Goal: Task Accomplishment & Management: Use online tool/utility

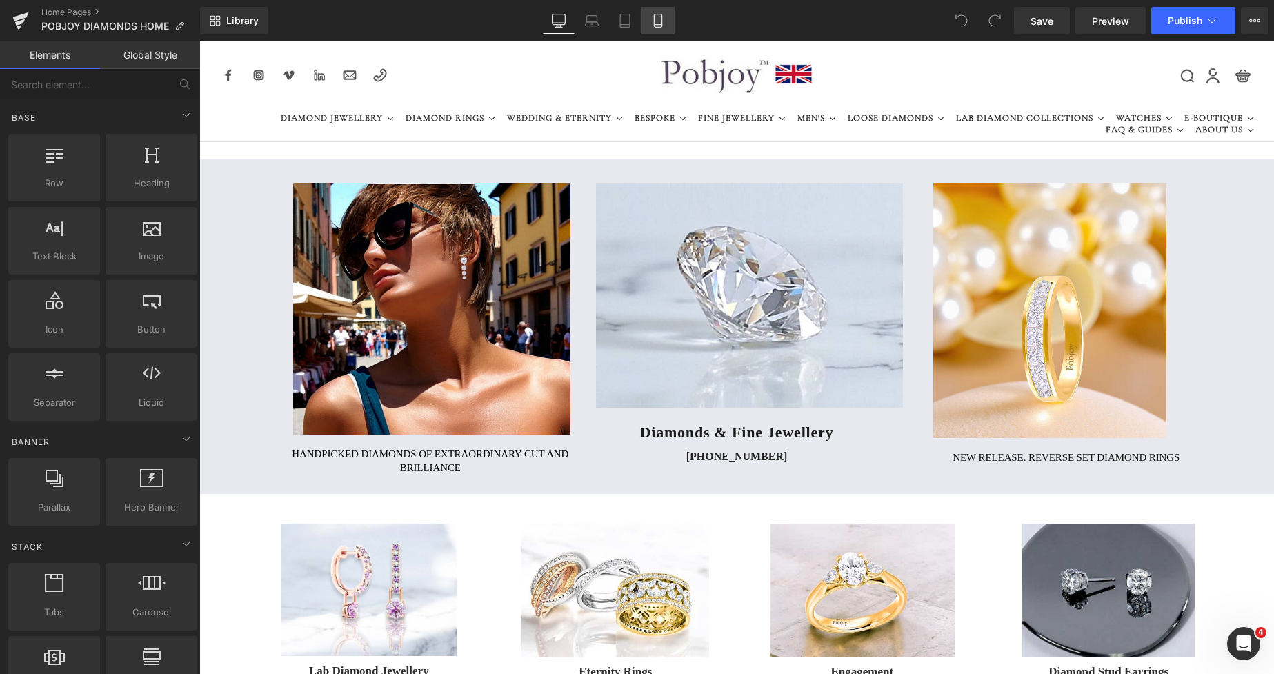
click at [655, 28] on link "Mobile" at bounding box center [657, 21] width 33 height 28
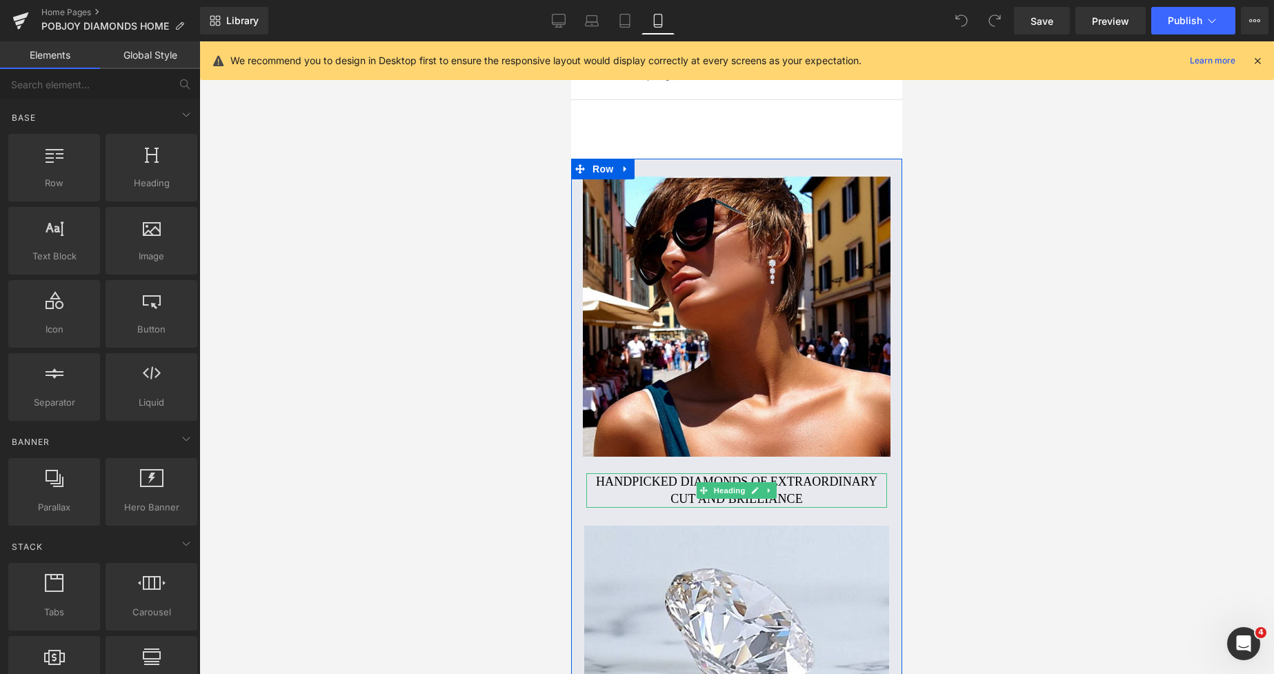
click at [646, 478] on h2 "Handpicked diamonds of extraordinary cut and brilliance" at bounding box center [736, 490] width 301 height 34
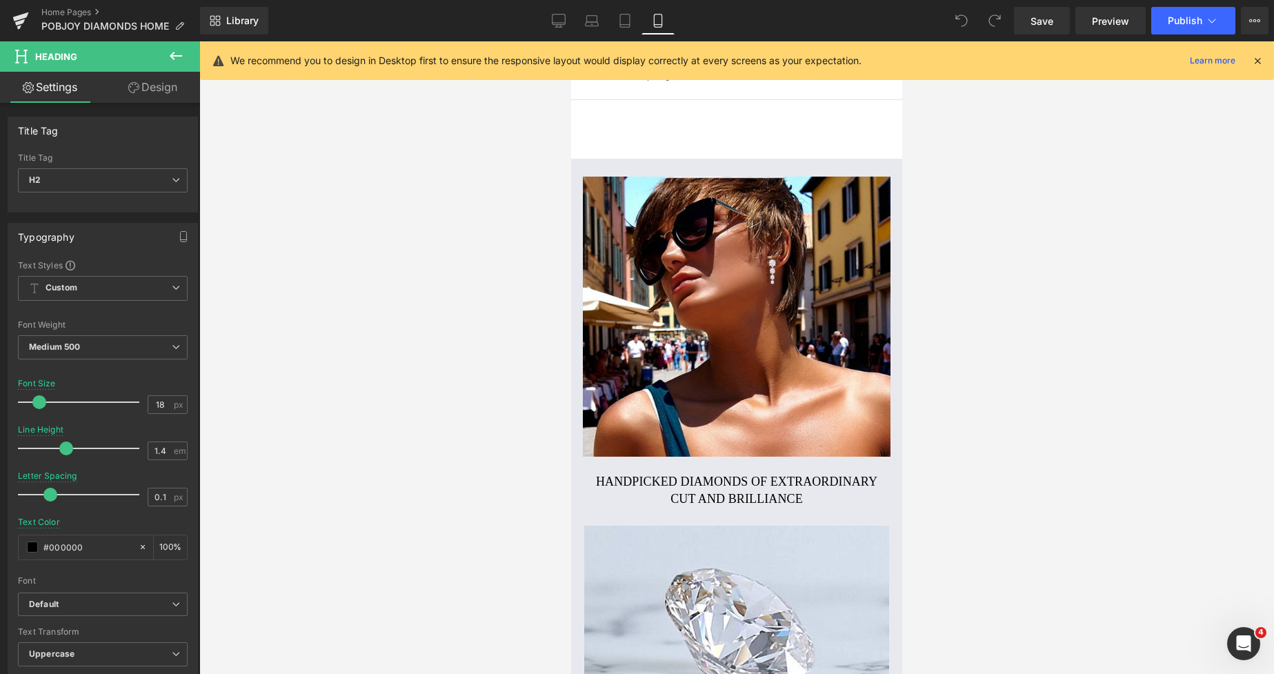
click at [166, 91] on link "Design" at bounding box center [153, 87] width 100 height 31
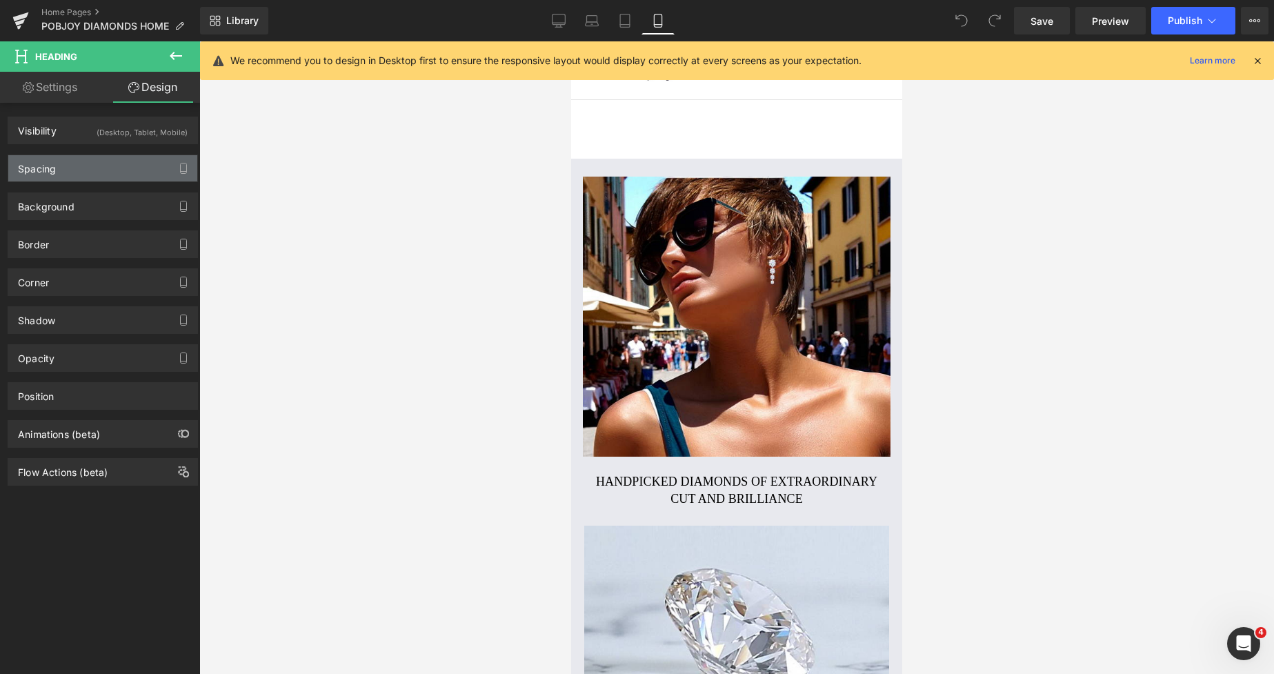
click at [76, 167] on div "Spacing" at bounding box center [102, 168] width 189 height 26
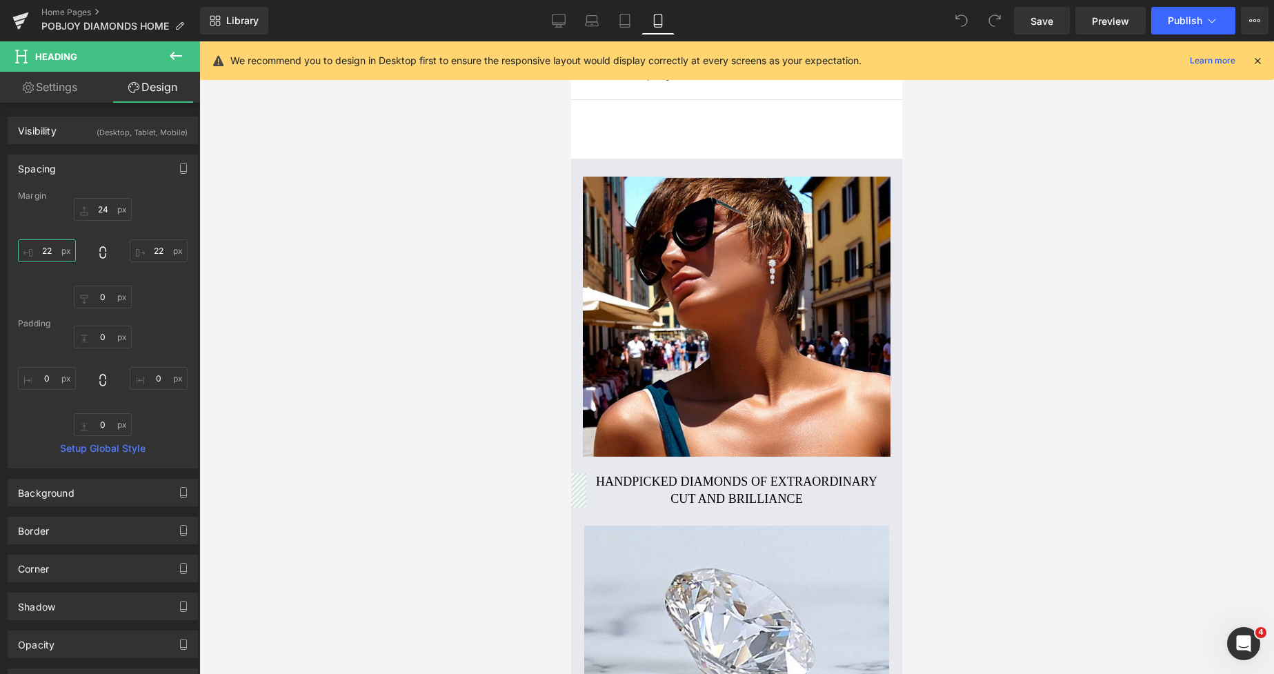
click at [50, 257] on input "text" at bounding box center [47, 250] width 58 height 23
type input "11"
click at [155, 253] on input "text" at bounding box center [159, 250] width 58 height 23
type input "11"
click at [1041, 23] on span "Save" at bounding box center [1041, 21] width 23 height 14
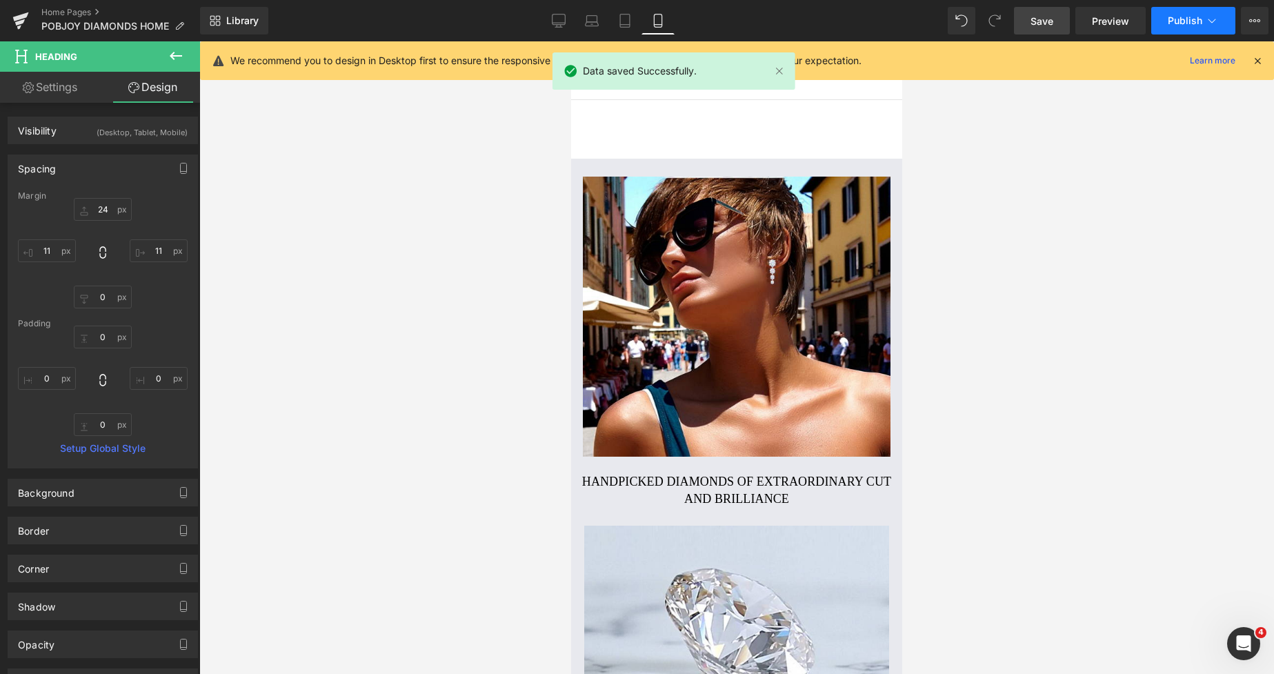
click at [1173, 25] on span "Publish" at bounding box center [1185, 20] width 34 height 11
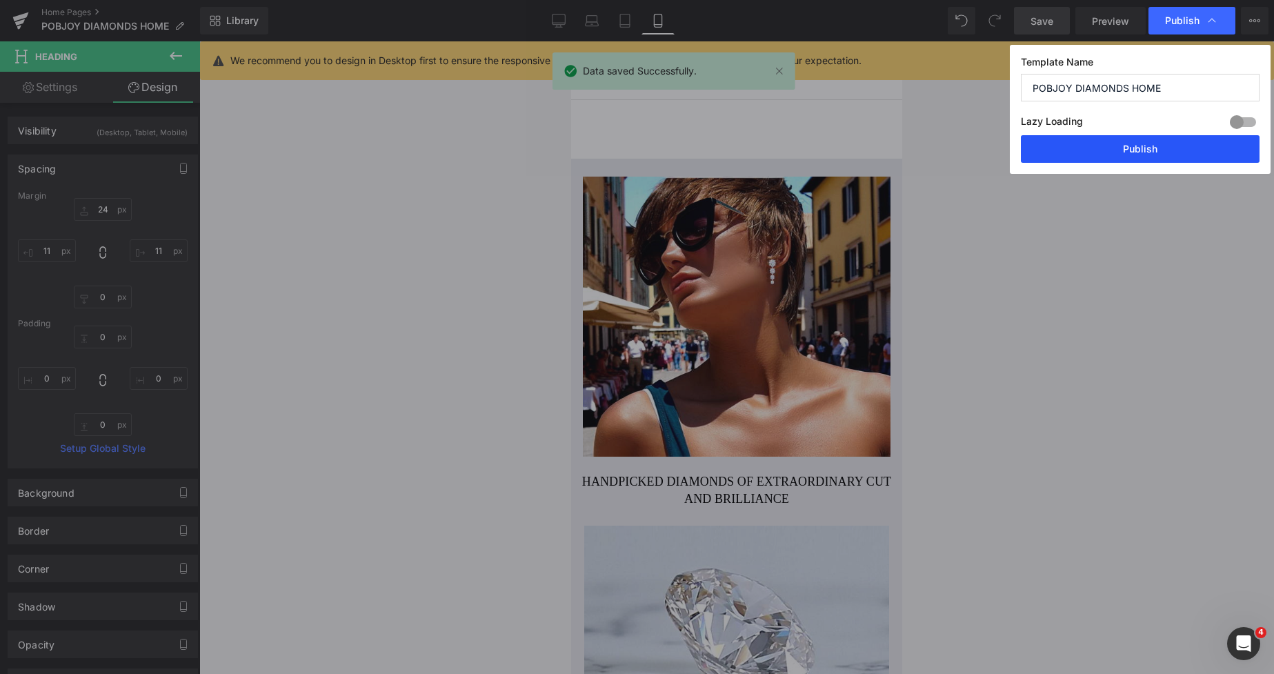
click at [1121, 146] on button "Publish" at bounding box center [1140, 149] width 239 height 28
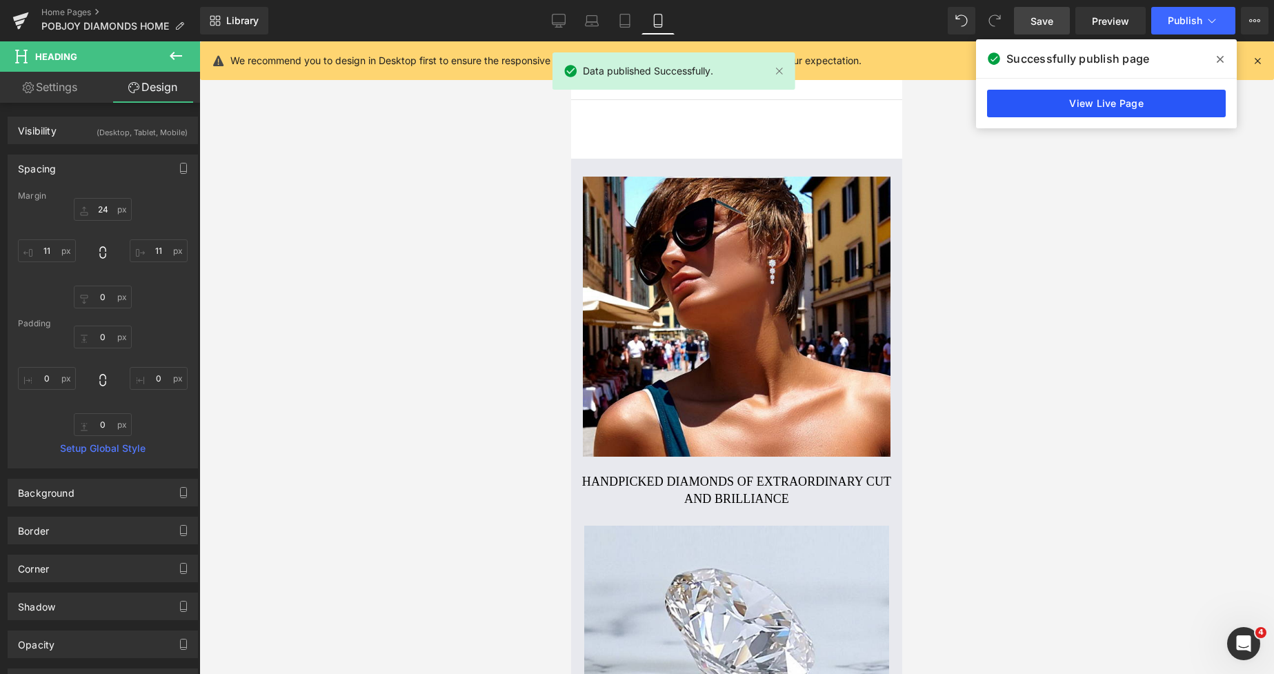
click at [1105, 107] on link "View Live Page" at bounding box center [1106, 104] width 239 height 28
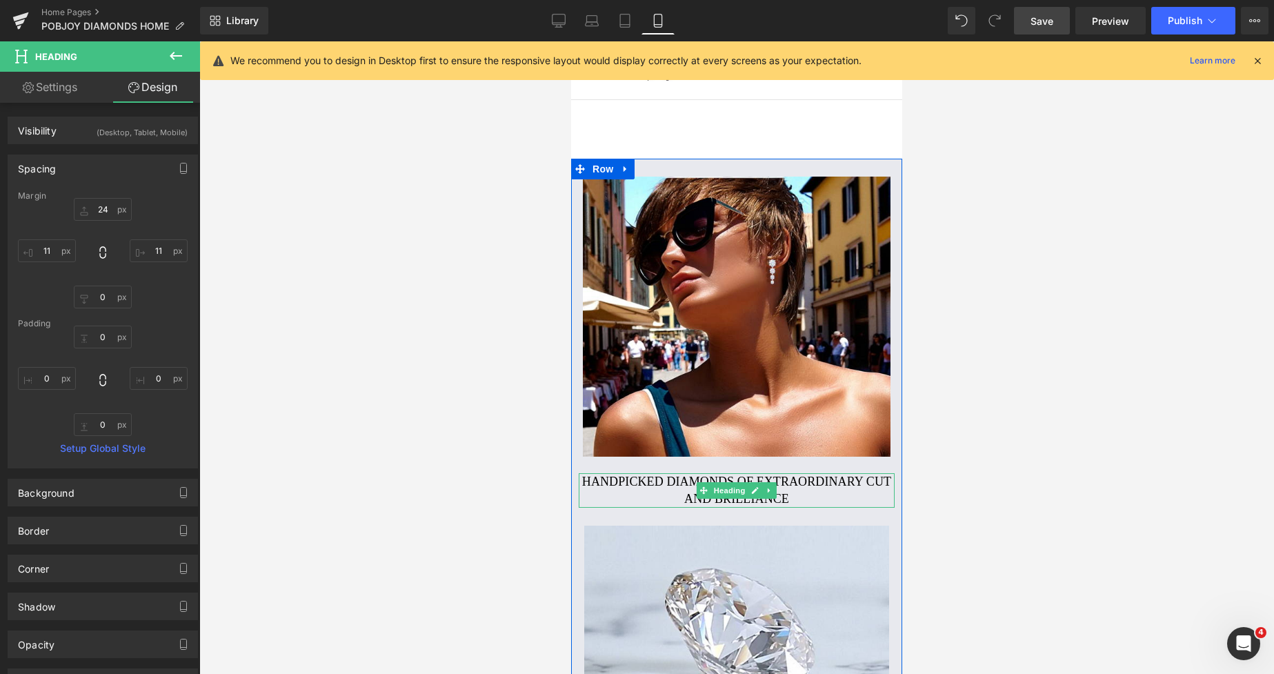
click at [640, 494] on h2 "Handpicked diamonds of extraordinary cut and brilliance" at bounding box center [737, 490] width 316 height 34
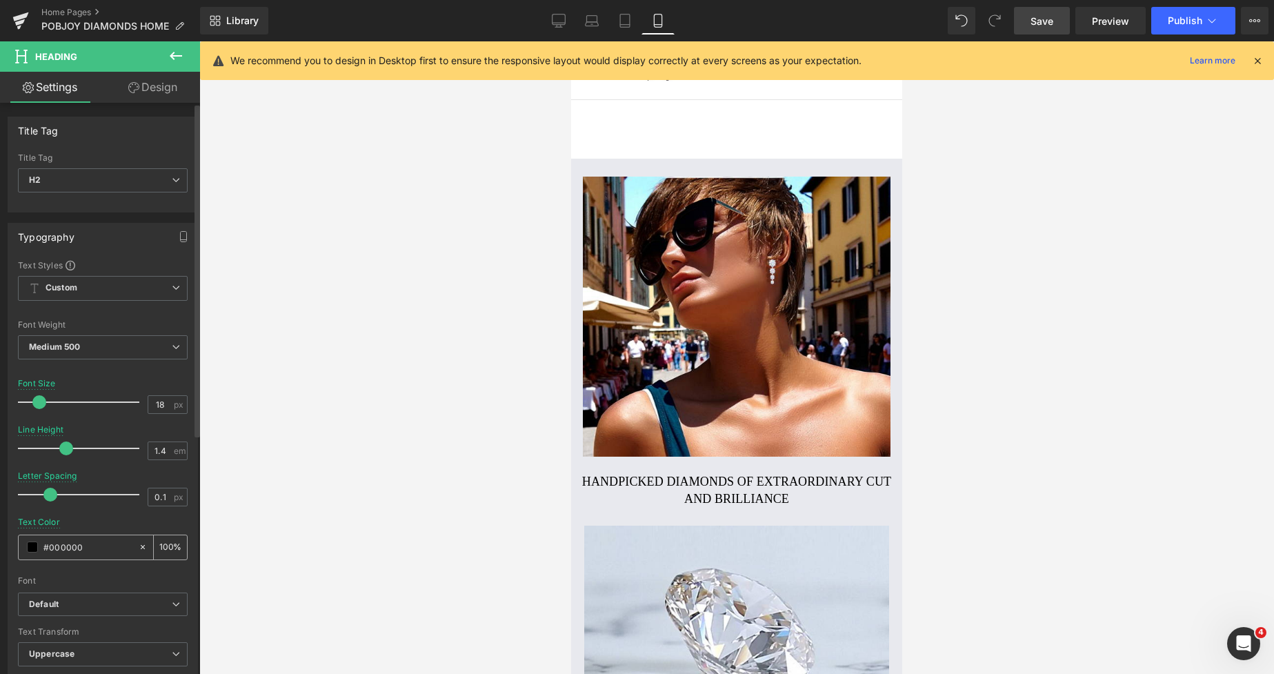
click at [32, 549] on span at bounding box center [32, 546] width 11 height 11
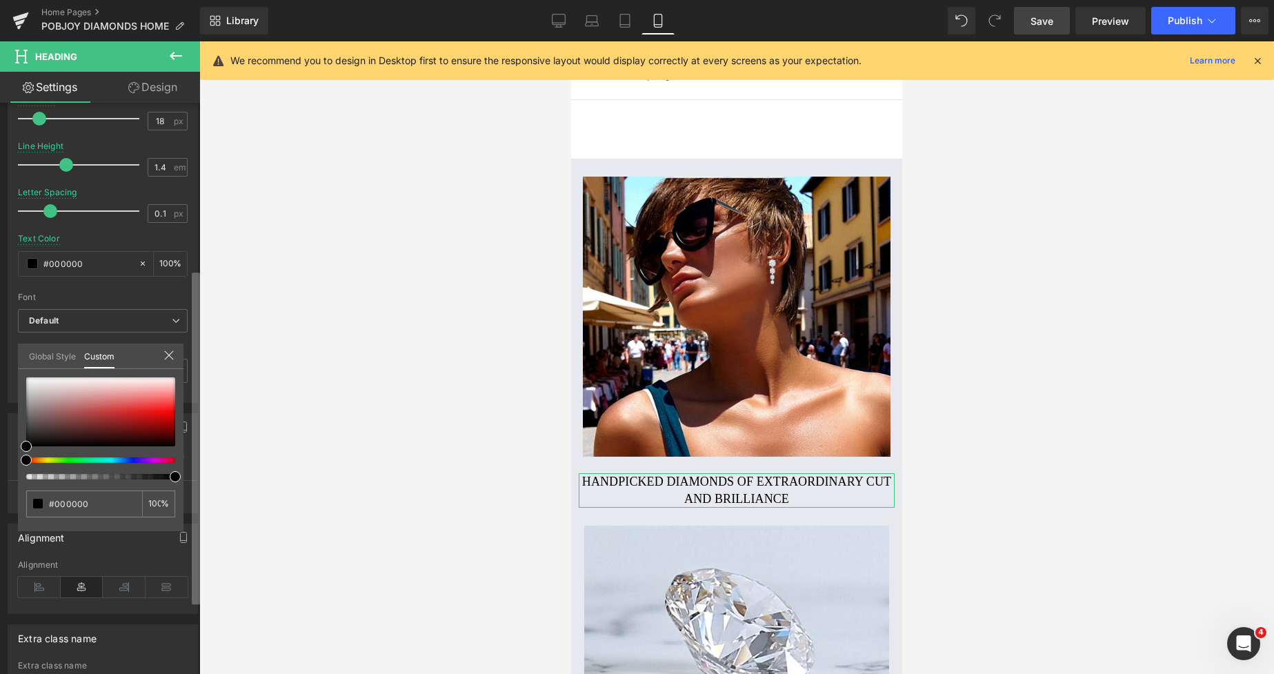
scroll to position [285, 0]
click at [197, 499] on b at bounding box center [196, 438] width 8 height 332
click at [172, 356] on icon at bounding box center [168, 355] width 11 height 11
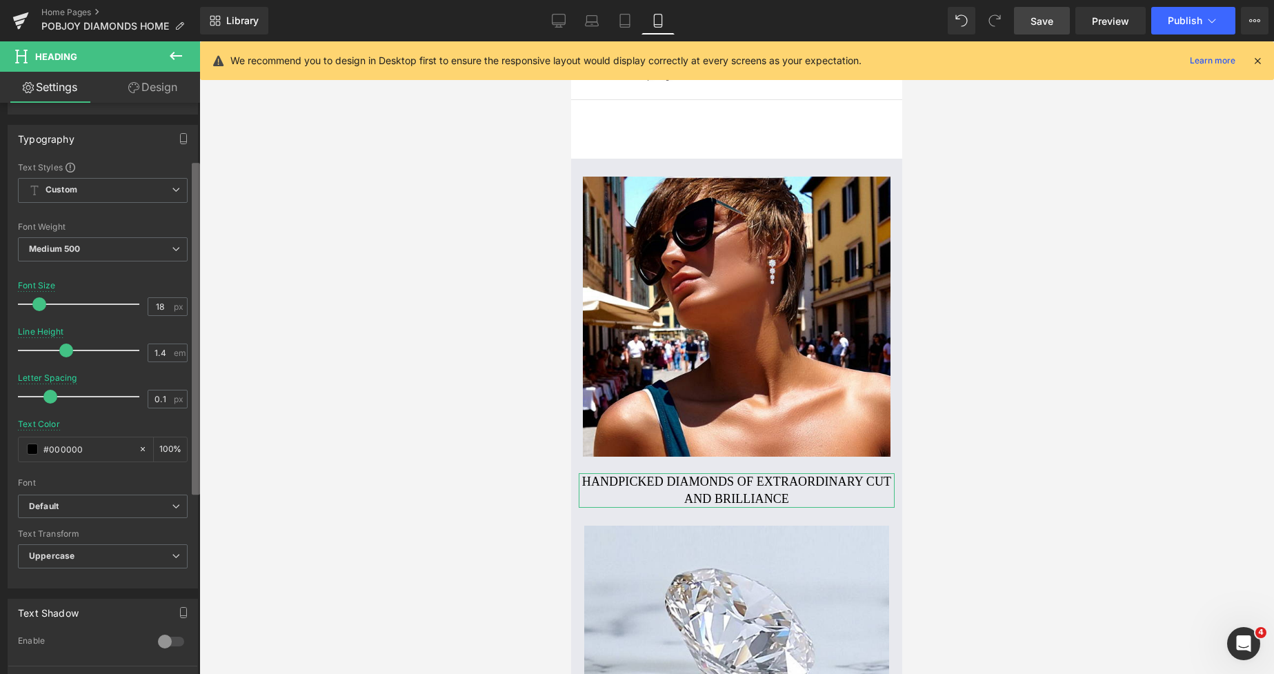
scroll to position [97, 0]
click at [197, 321] on b at bounding box center [196, 328] width 8 height 332
click at [137, 244] on span "Medium 500" at bounding box center [103, 251] width 170 height 24
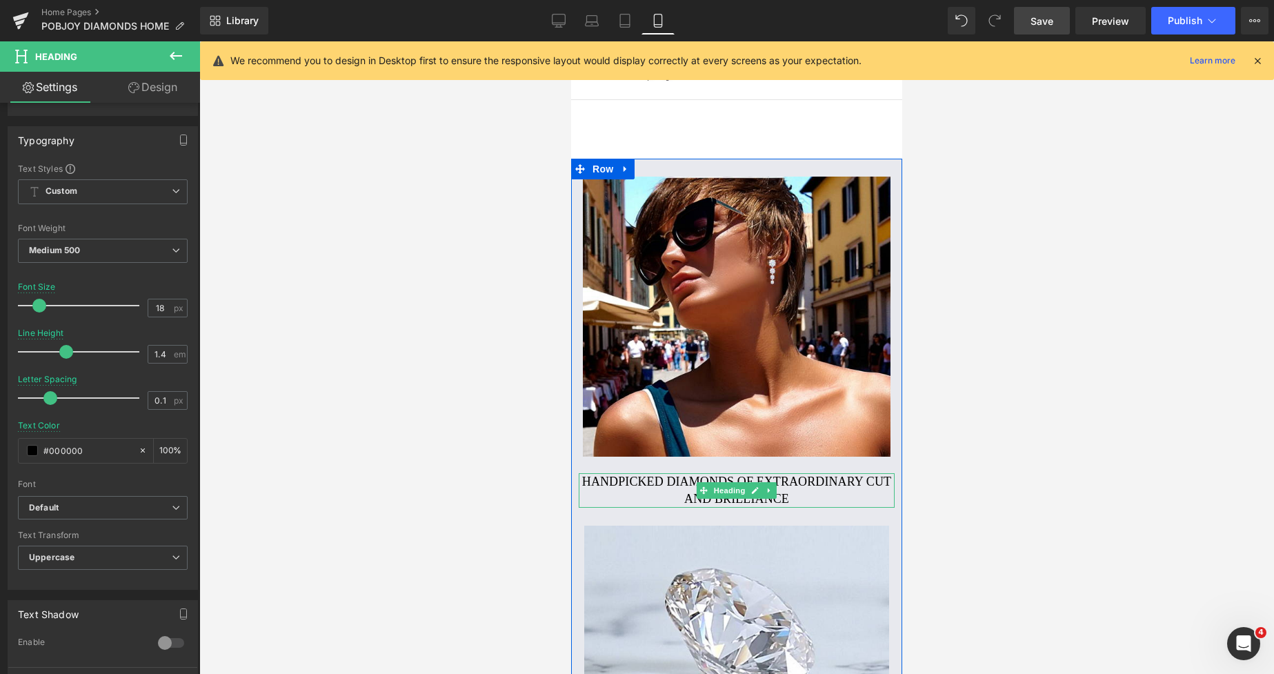
click at [628, 483] on h2 "Handpicked diamonds of extraordinary cut and brilliance" at bounding box center [737, 490] width 316 height 34
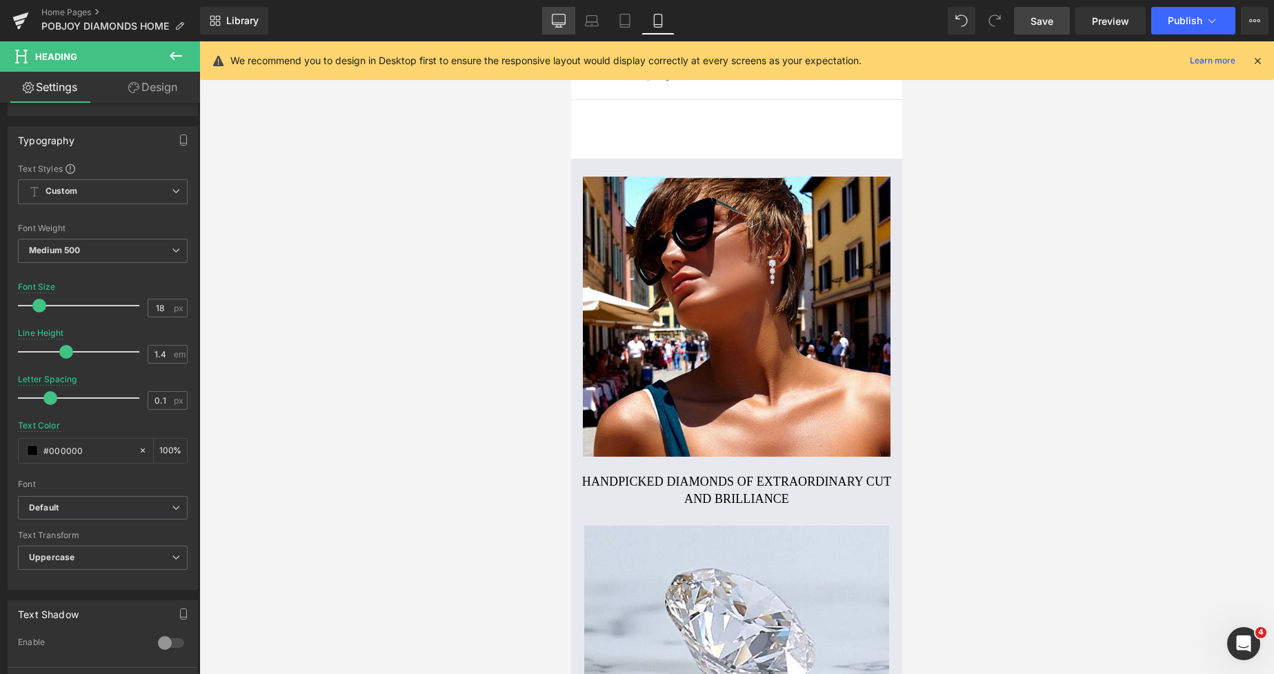
click at [559, 24] on icon at bounding box center [558, 19] width 13 height 10
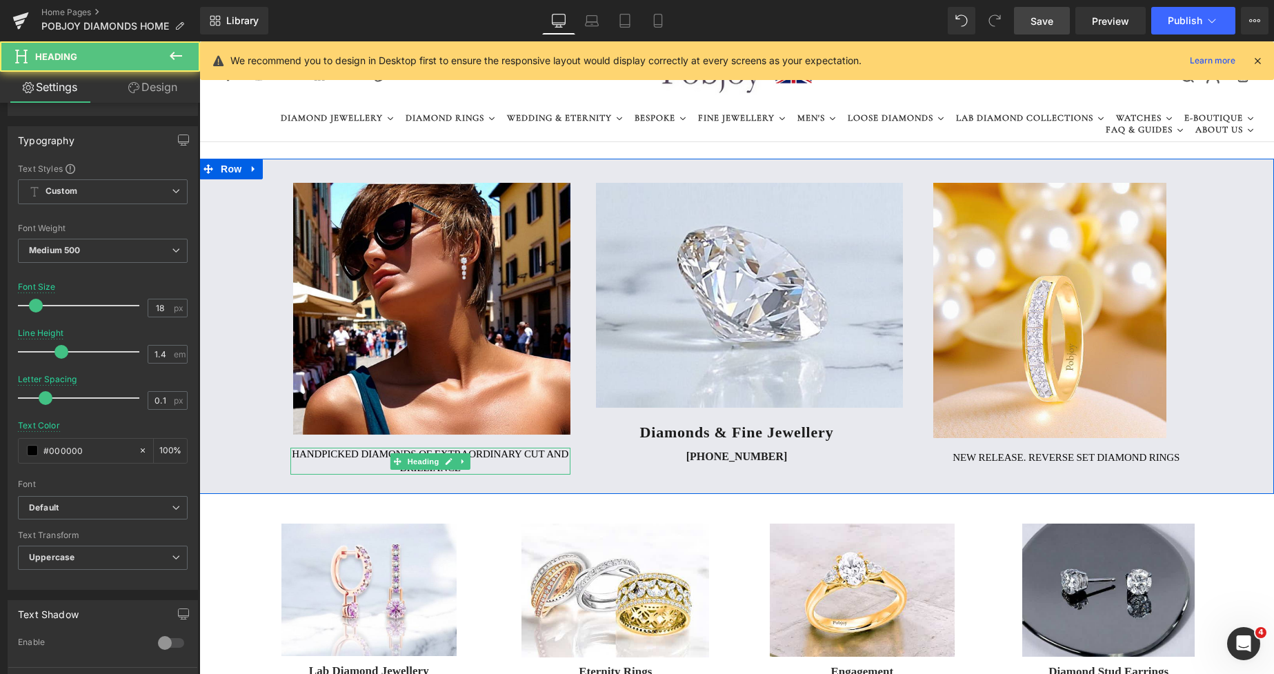
click at [339, 461] on h2 "Handpicked diamonds of extraordinary cut and brilliance" at bounding box center [430, 461] width 280 height 27
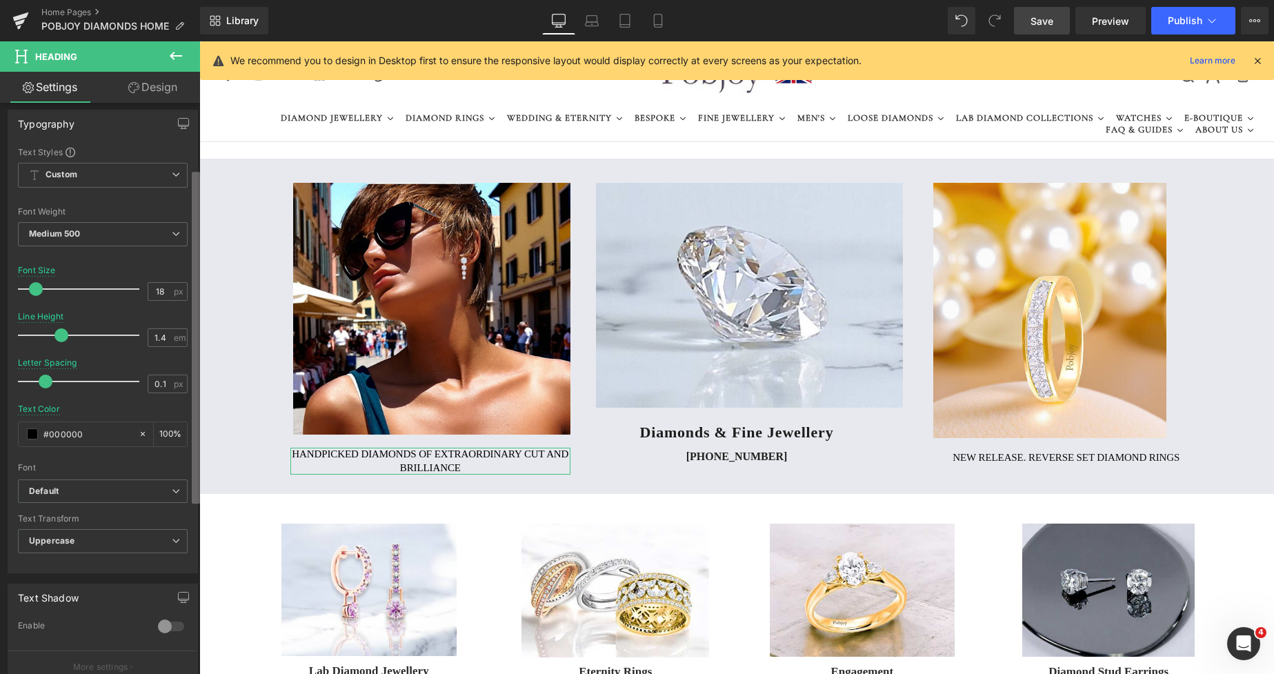
scroll to position [106, 0]
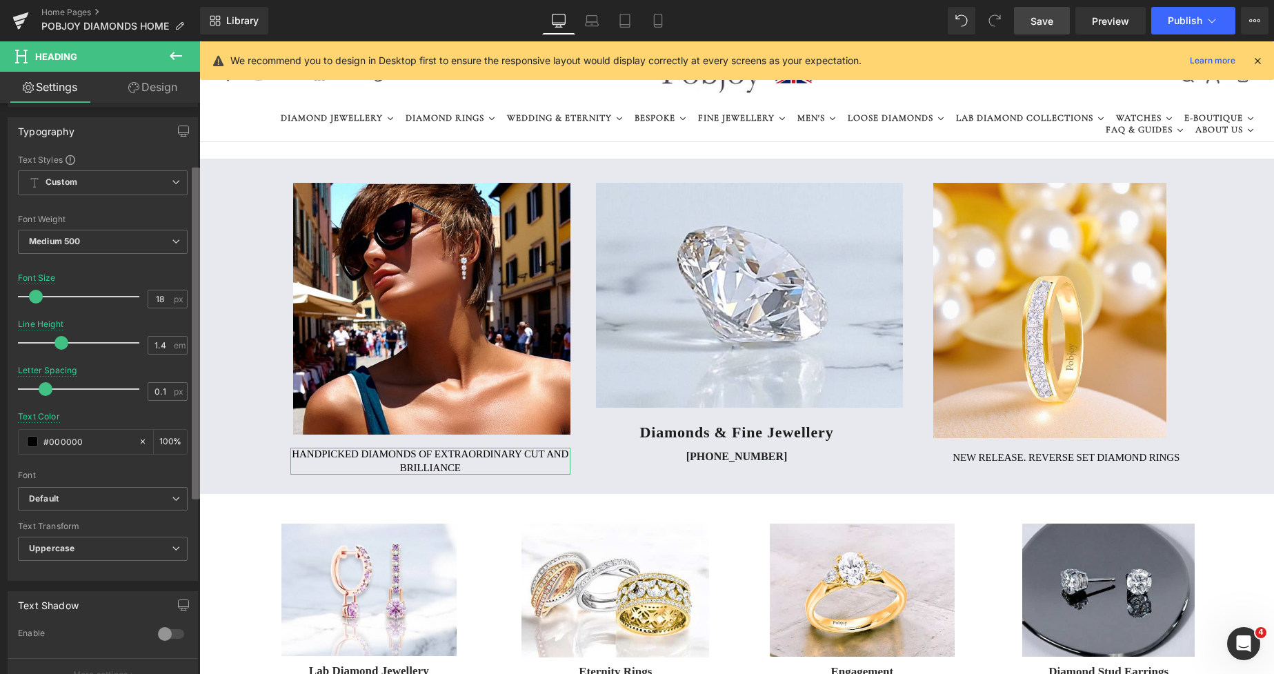
click at [194, 241] on b at bounding box center [196, 334] width 8 height 332
click at [68, 59] on span "Heading" at bounding box center [56, 56] width 42 height 11
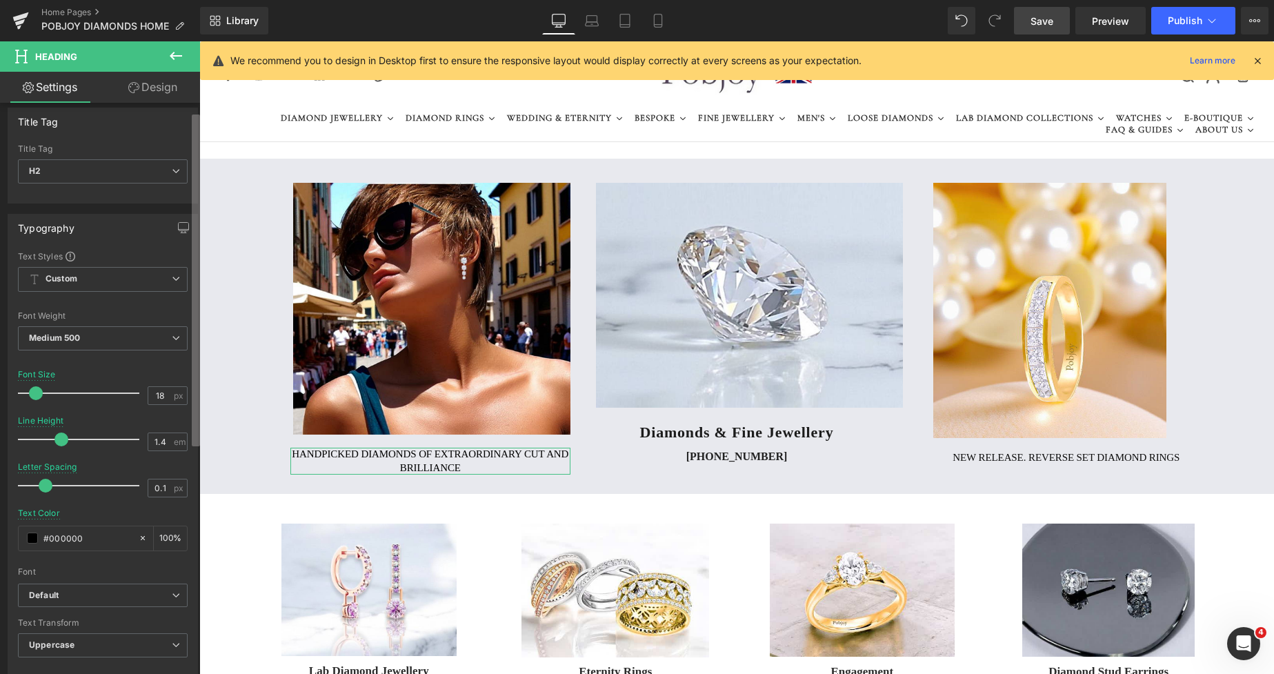
scroll to position [0, 0]
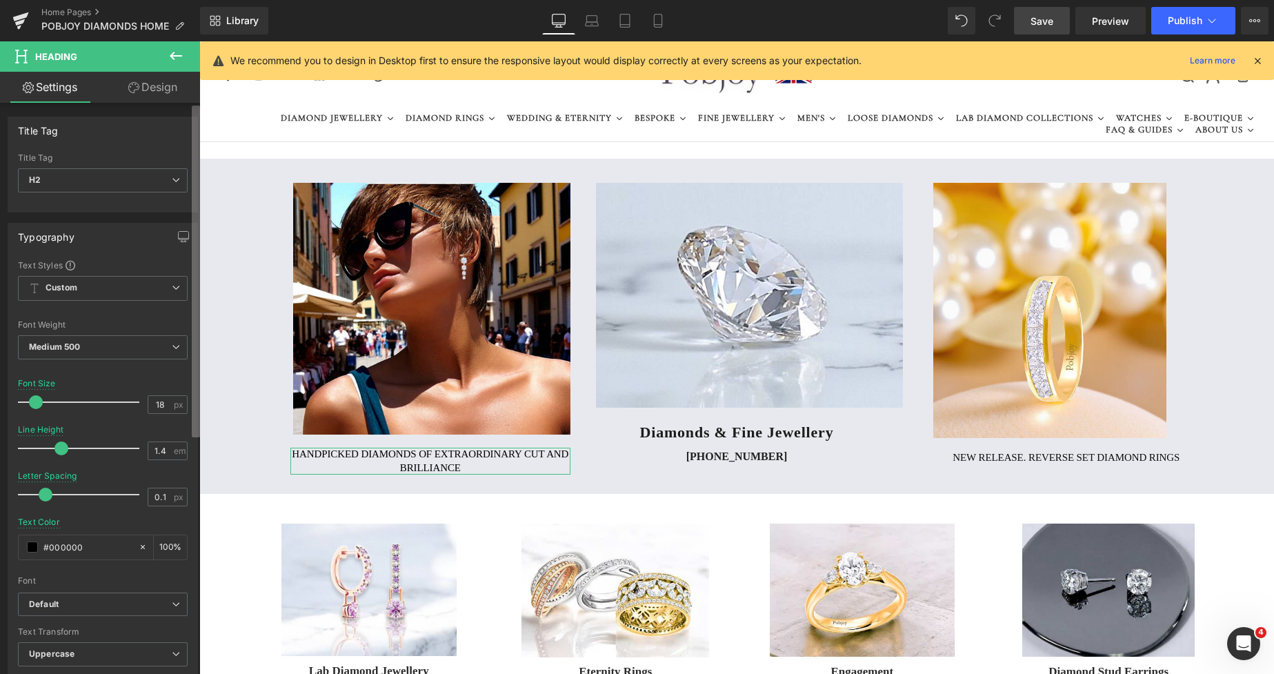
click at [196, 226] on b at bounding box center [196, 272] width 8 height 332
click at [172, 183] on icon at bounding box center [176, 180] width 8 height 8
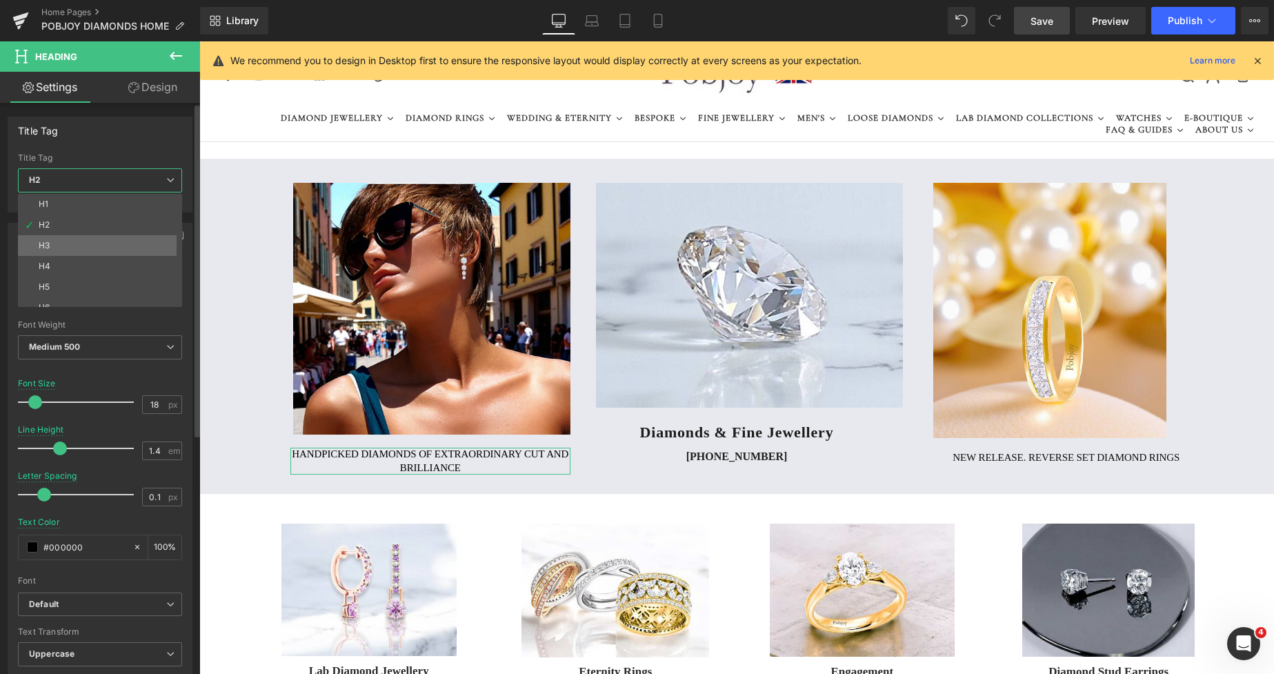
click at [93, 236] on li "H3" at bounding box center [103, 245] width 170 height 21
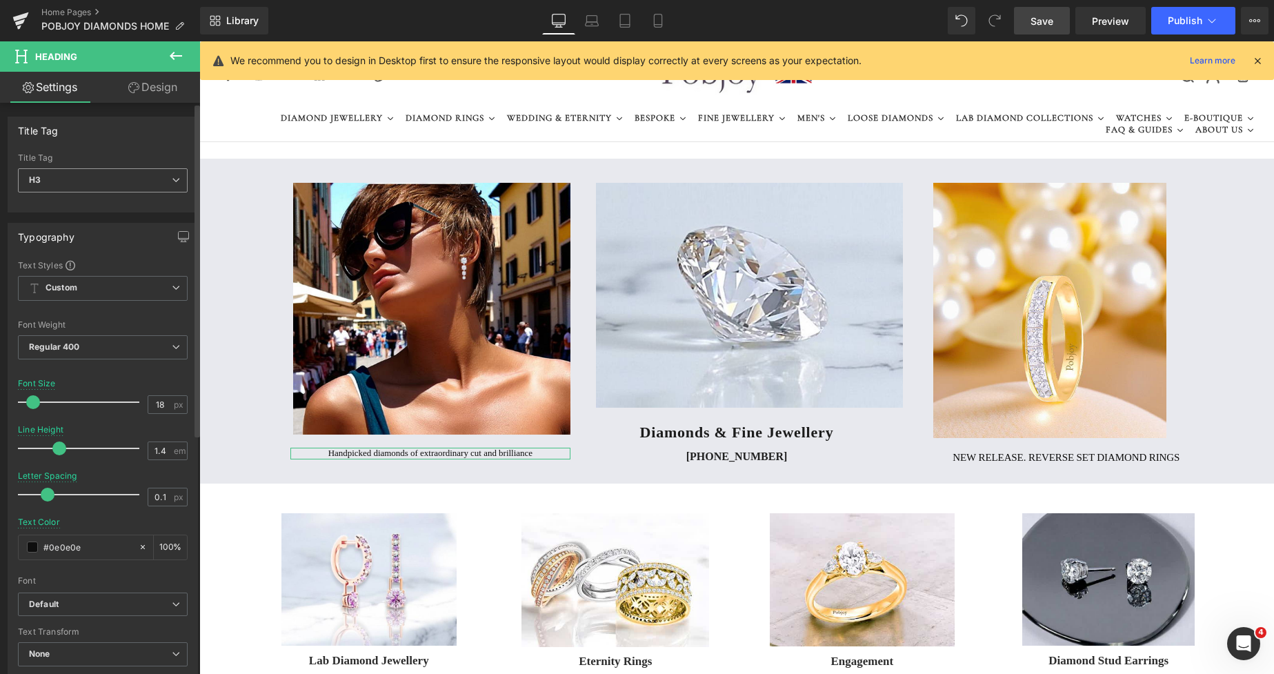
click at [172, 179] on icon at bounding box center [176, 180] width 8 height 8
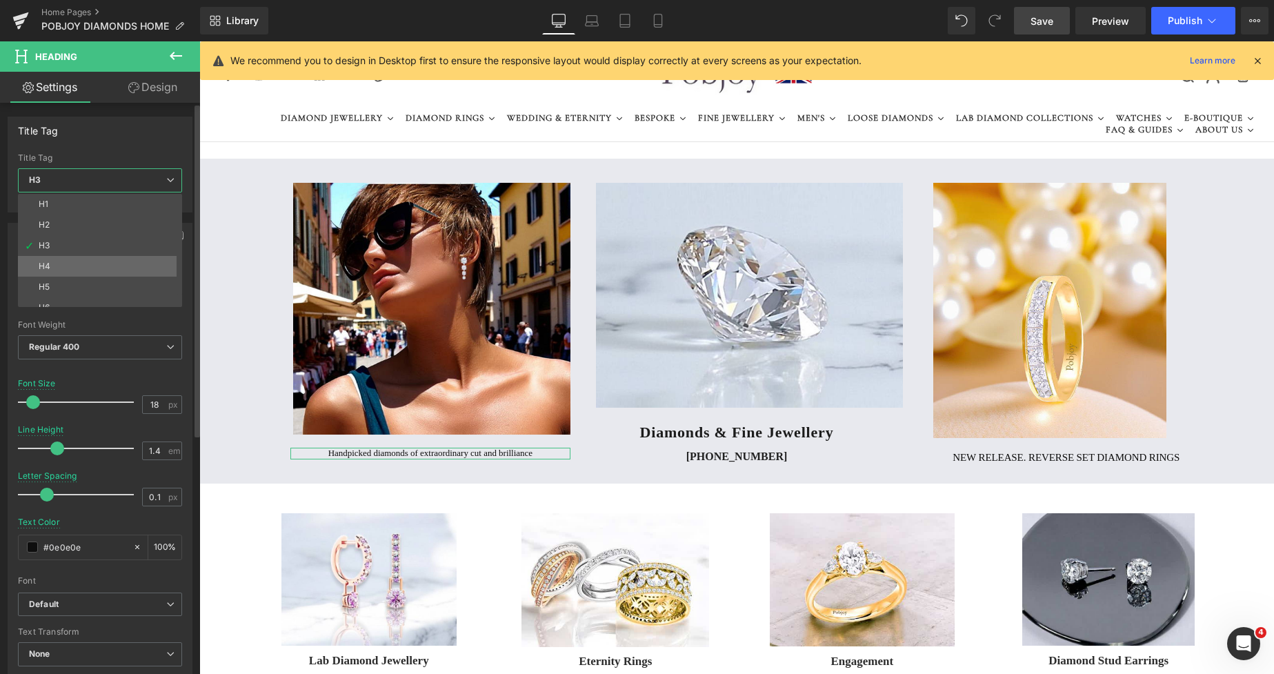
click at [70, 261] on li "H4" at bounding box center [103, 266] width 170 height 21
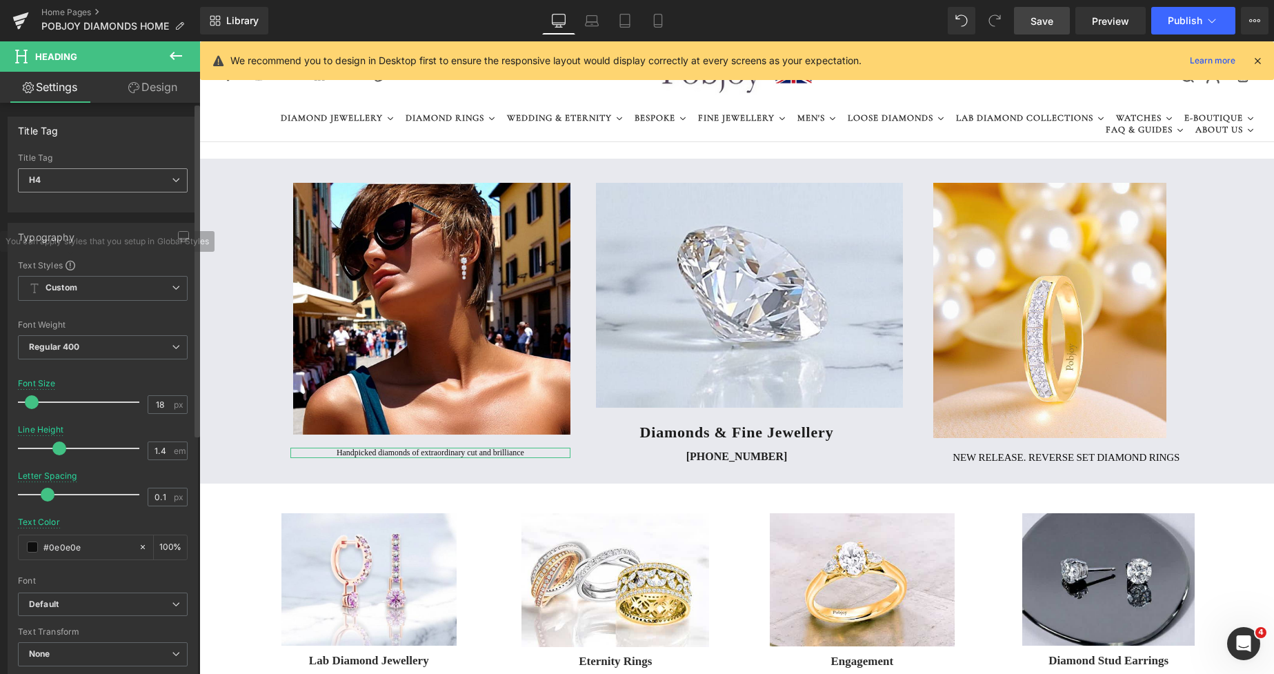
click at [165, 186] on span "H4" at bounding box center [103, 180] width 170 height 24
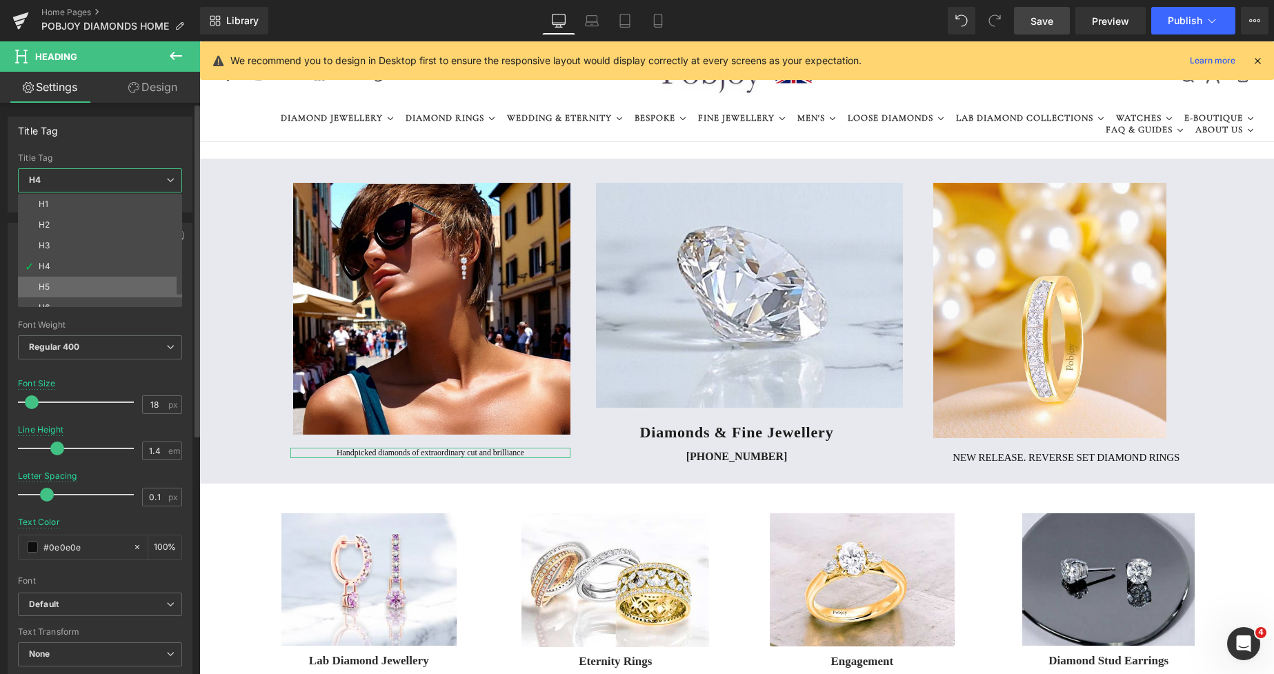
click at [71, 280] on li "H5" at bounding box center [103, 287] width 170 height 21
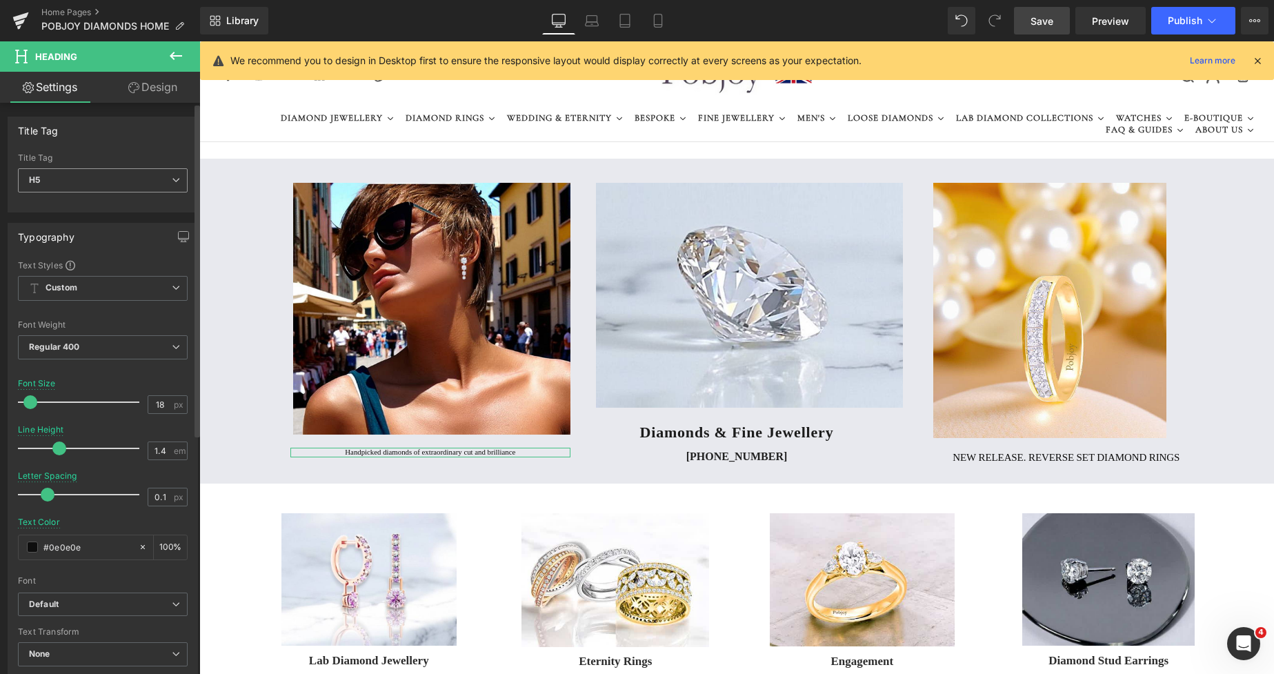
click at [159, 186] on span "H5" at bounding box center [103, 180] width 170 height 24
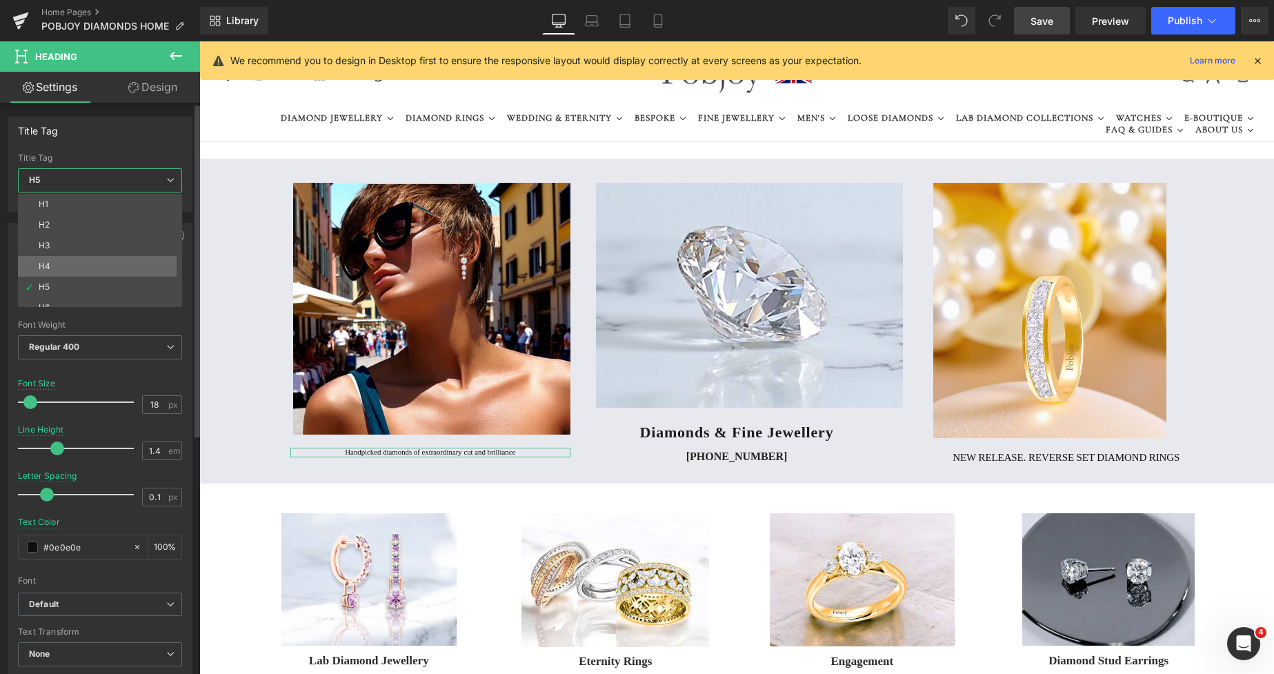
click at [83, 257] on li "H4" at bounding box center [103, 266] width 170 height 21
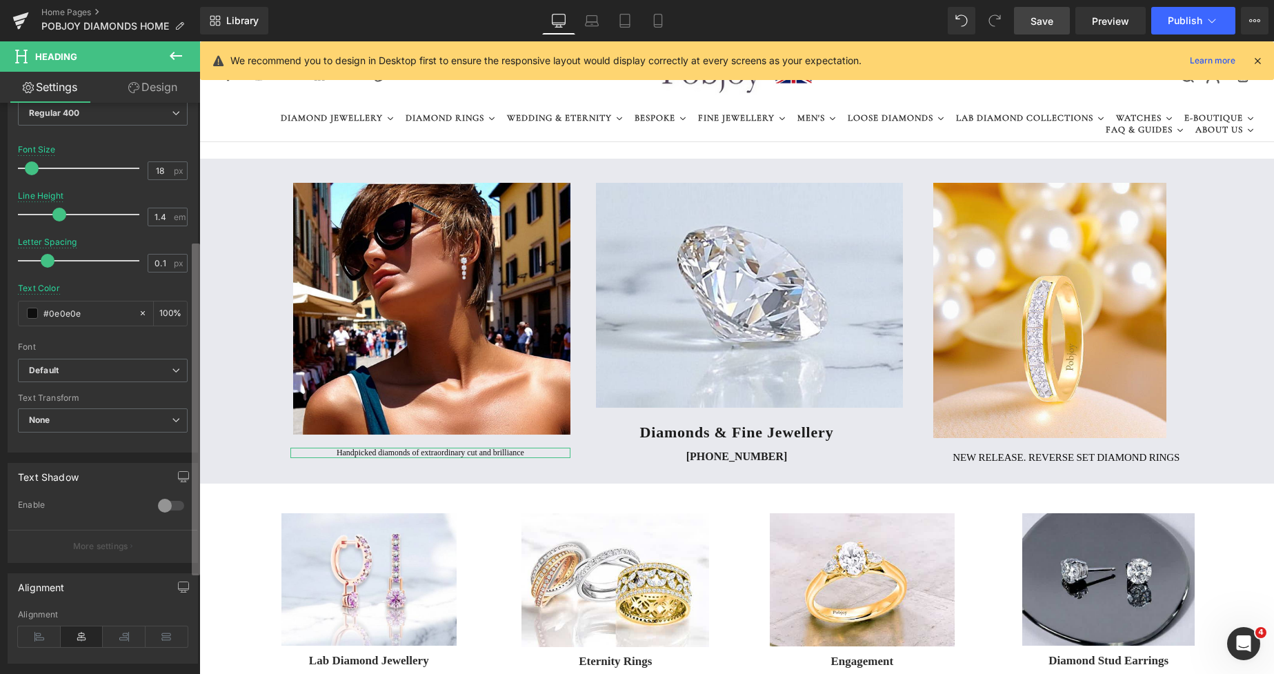
scroll to position [235, 0]
click at [183, 375] on div "Title Tag H1 H2 H3 H4 H5 H6 Title Tag H4 H1 H2 H3 H4 H5 H6 Typography Text Styl…" at bounding box center [100, 391] width 200 height 577
click at [92, 417] on span "None" at bounding box center [103, 419] width 170 height 24
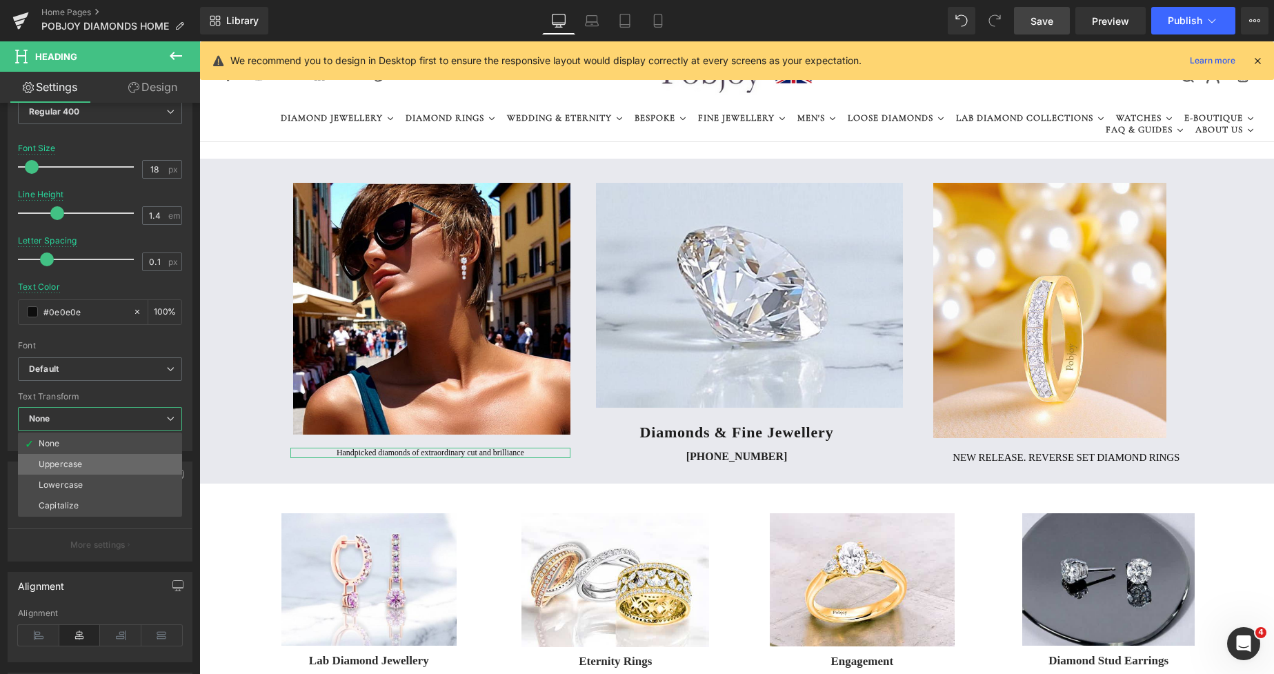
click at [72, 459] on div "Uppercase" at bounding box center [60, 464] width 43 height 10
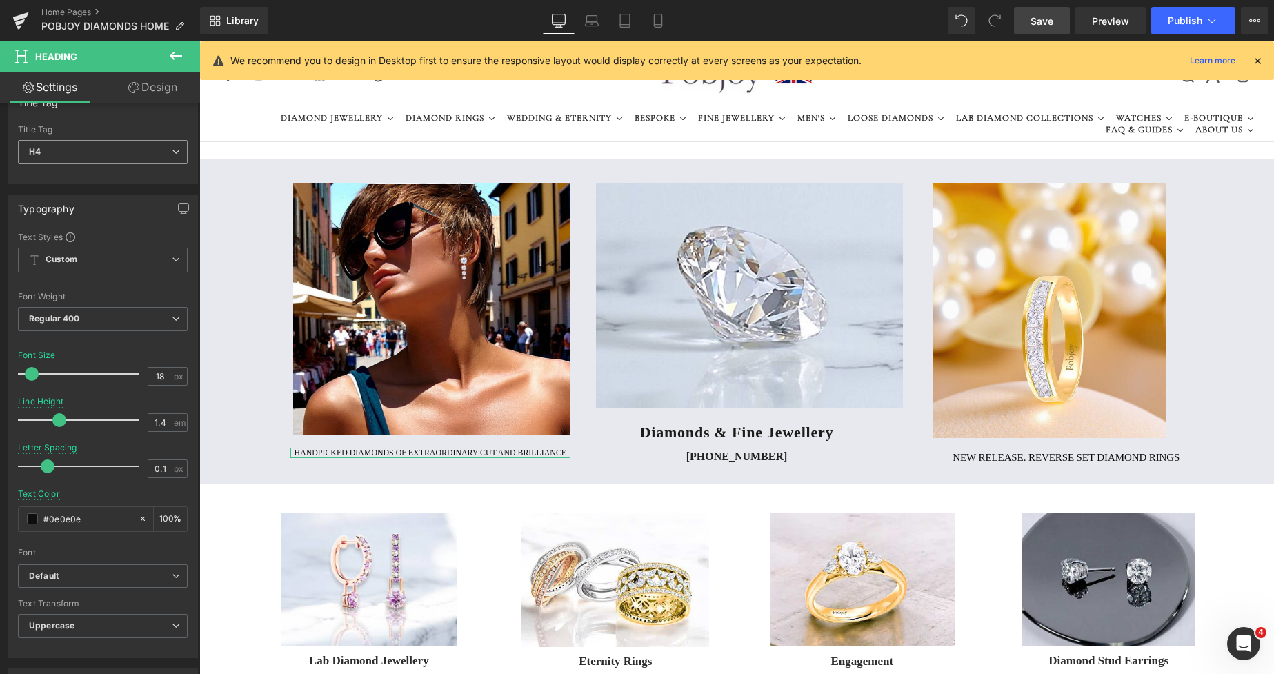
scroll to position [27, 0]
click at [137, 147] on span "H4" at bounding box center [103, 153] width 170 height 24
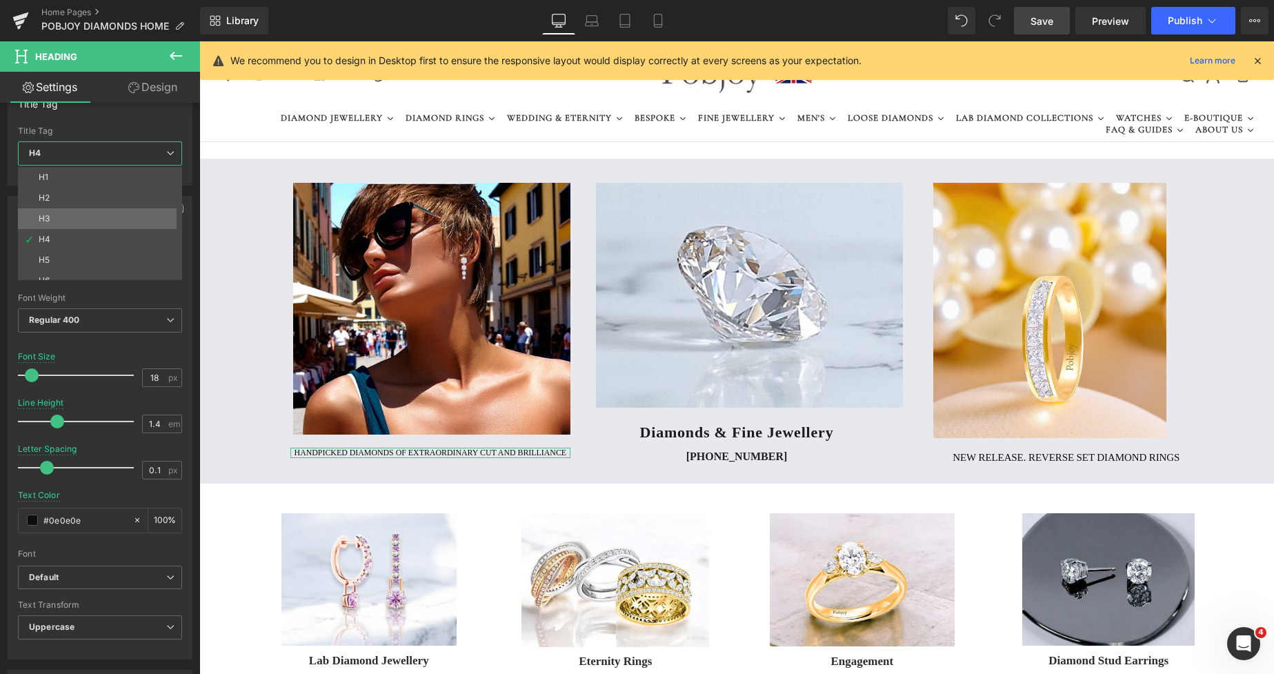
click at [82, 210] on li "H3" at bounding box center [103, 218] width 170 height 21
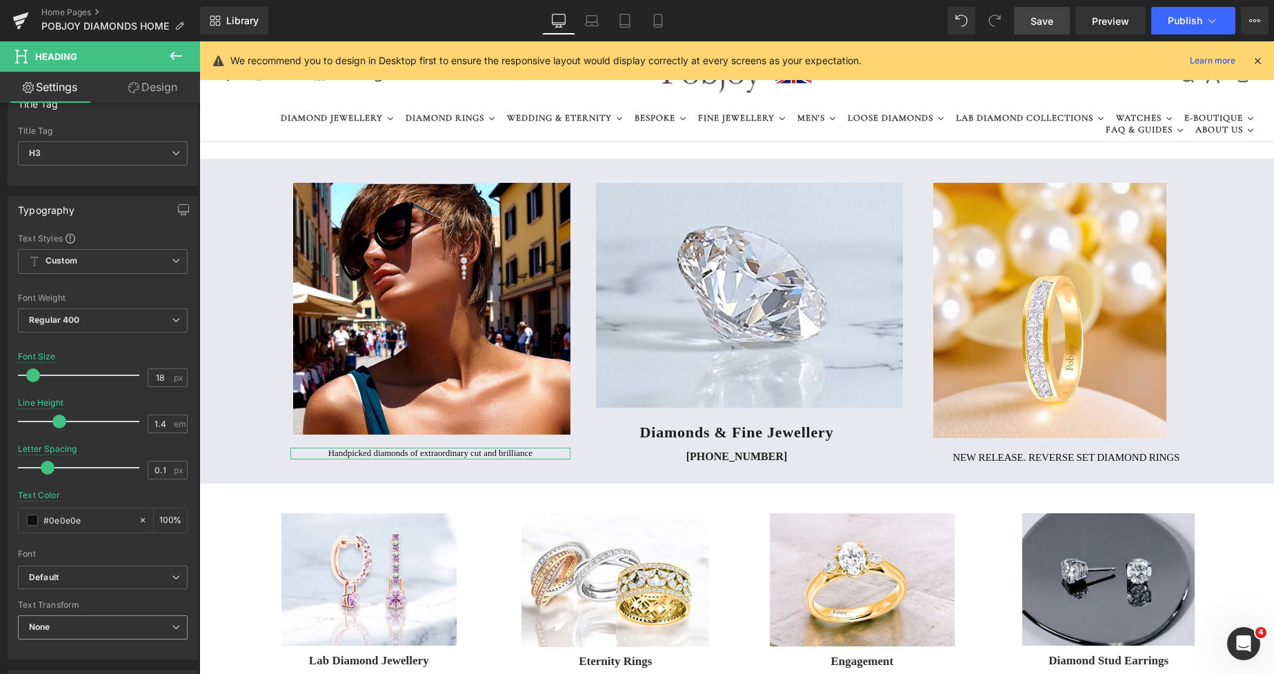
click at [77, 628] on span "None" at bounding box center [103, 627] width 170 height 24
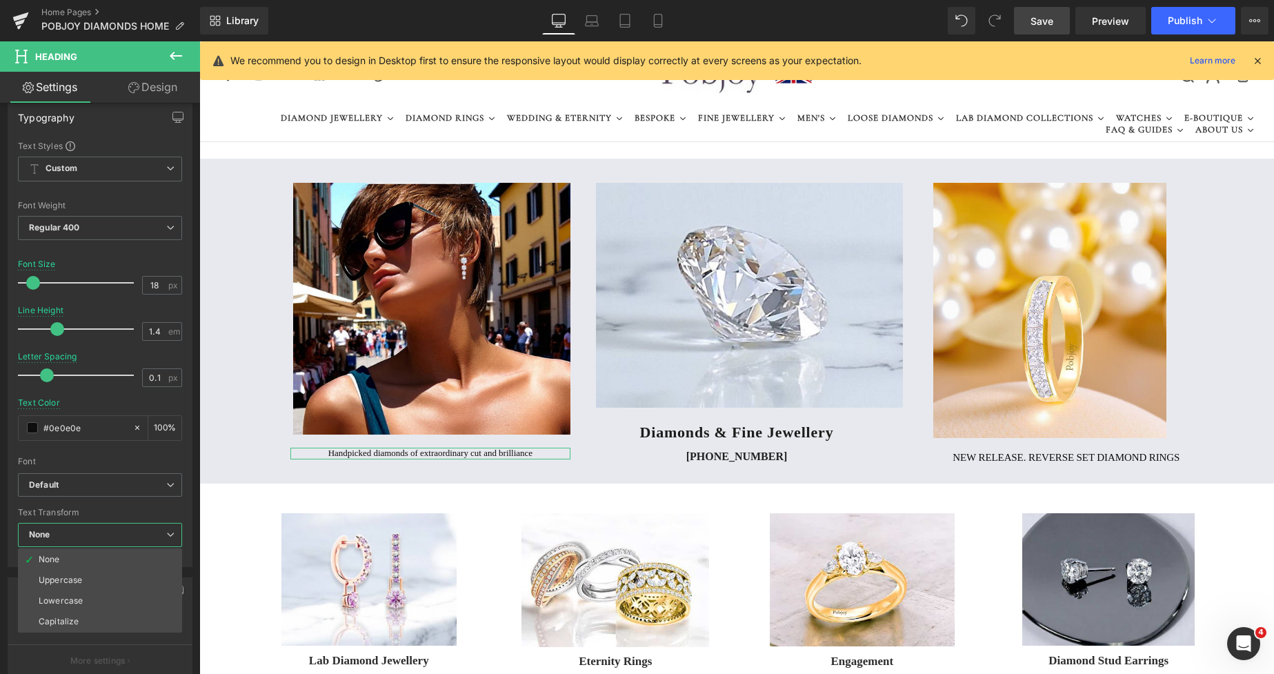
scroll to position [152, 0]
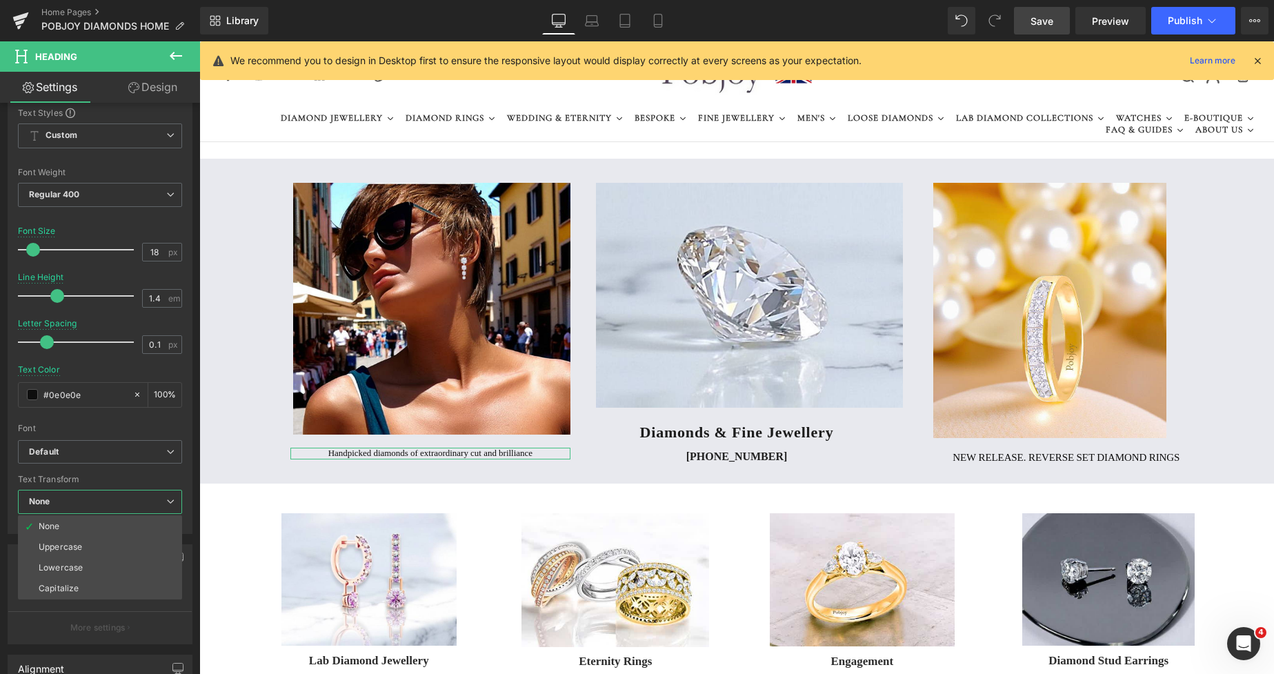
click at [197, 476] on b at bounding box center [196, 341] width 8 height 332
click at [68, 546] on div "Uppercase" at bounding box center [60, 547] width 43 height 10
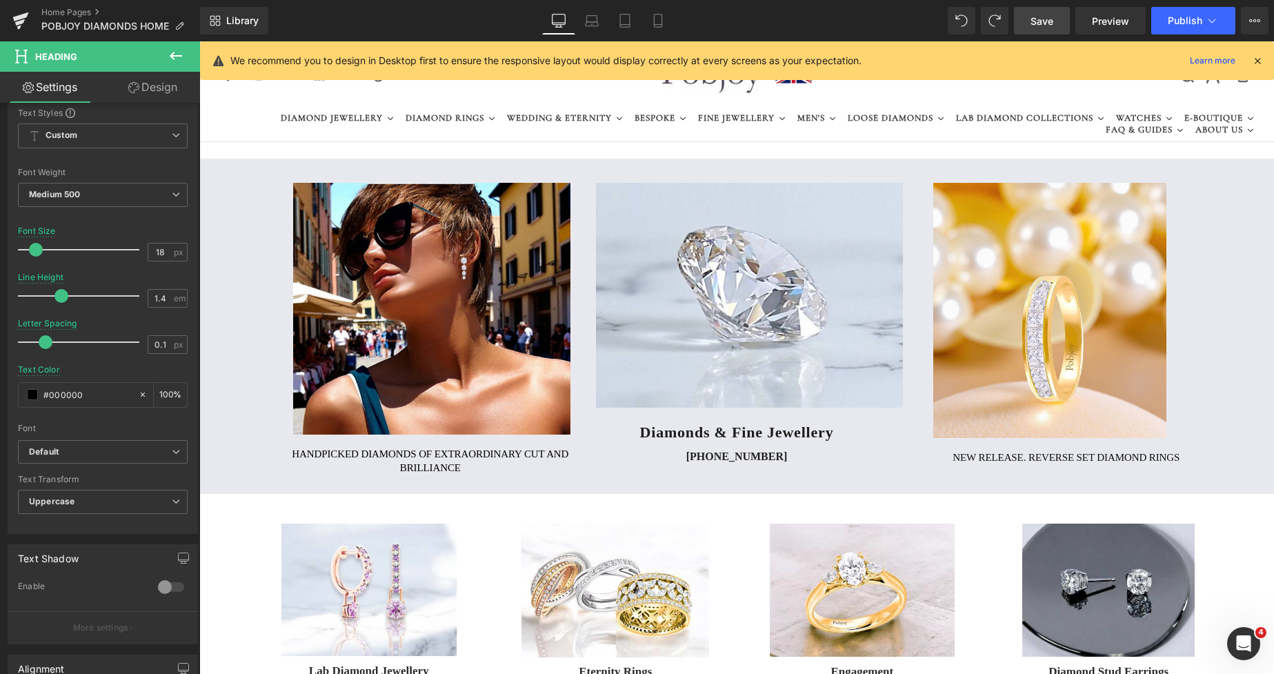
click at [1033, 22] on span "Save" at bounding box center [1041, 21] width 23 height 14
